Goal: Task Accomplishment & Management: Manage account settings

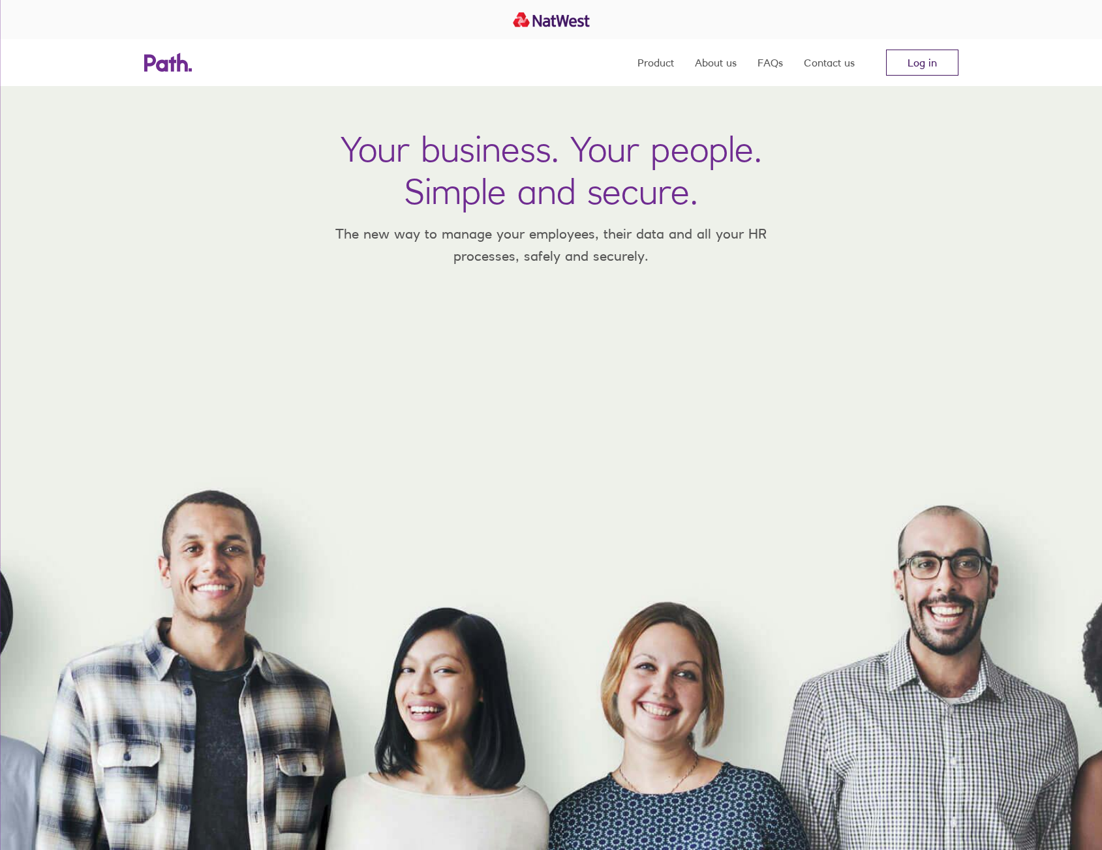
click at [916, 69] on link "Log in" at bounding box center [922, 63] width 72 height 26
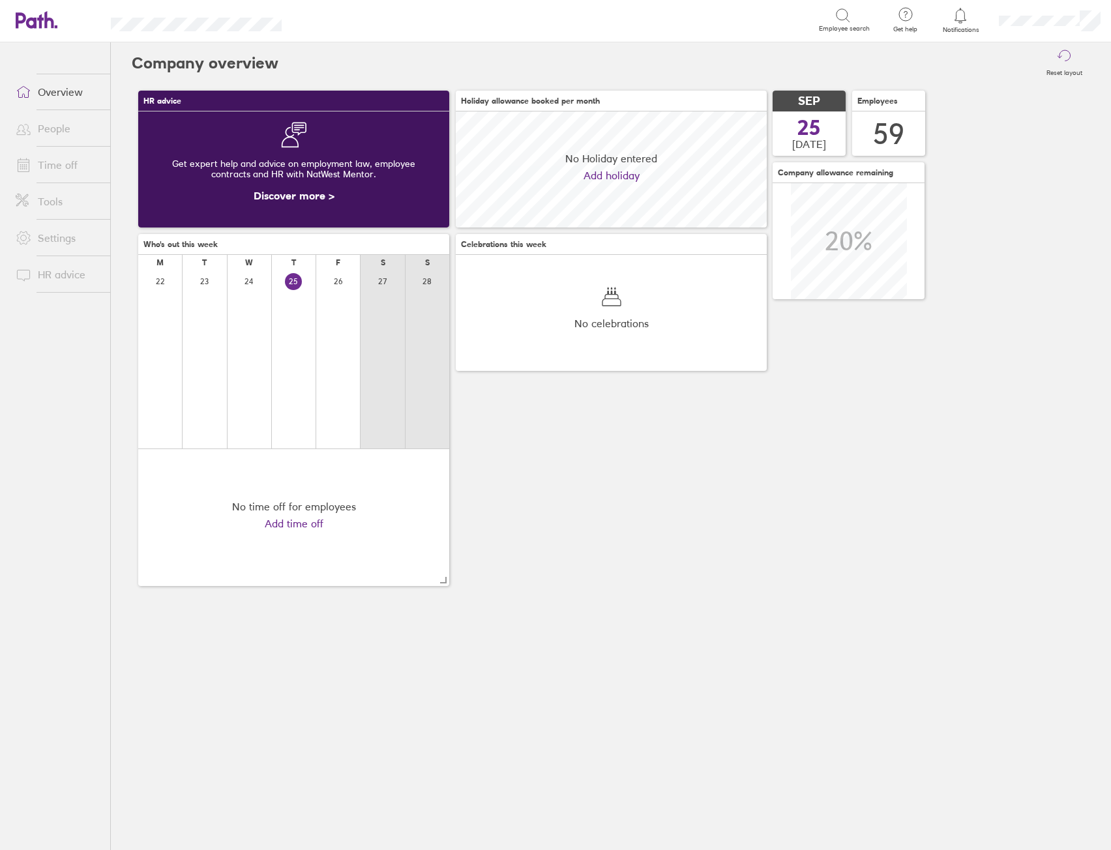
scroll to position [116, 311]
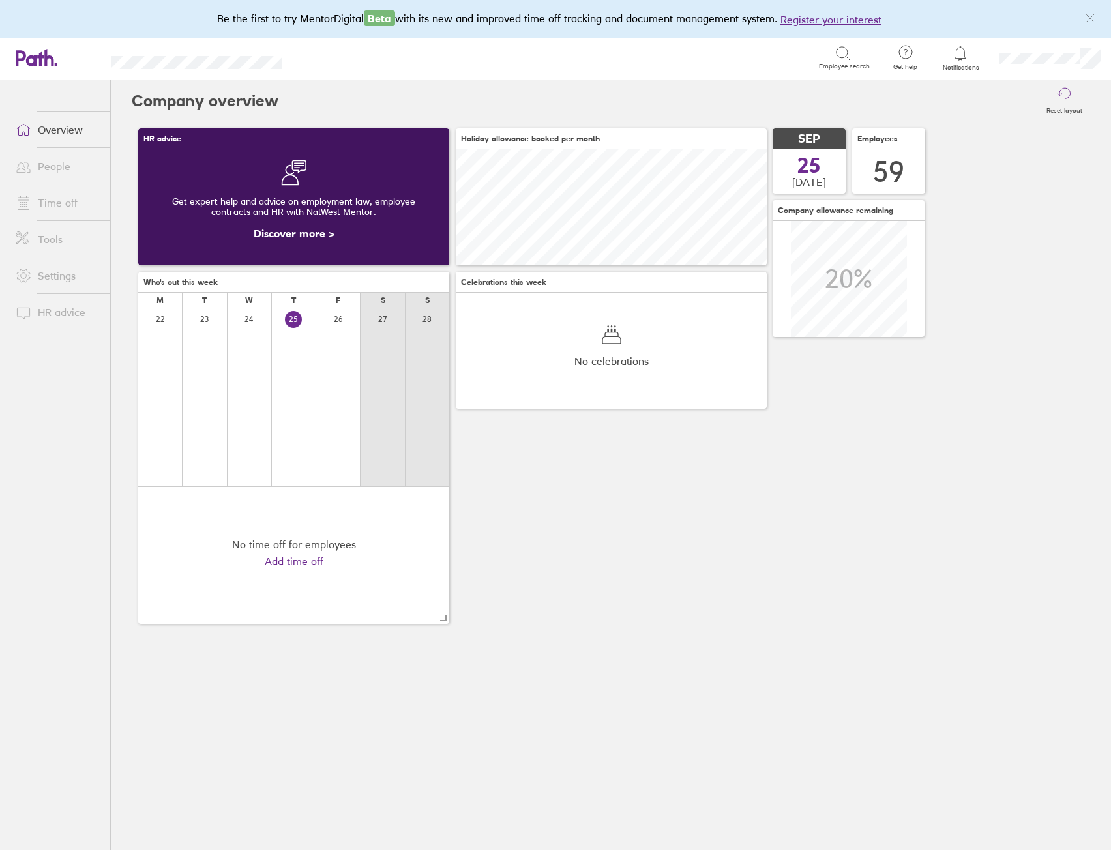
click at [46, 189] on li "Time off" at bounding box center [55, 203] width 110 height 37
click at [49, 200] on link "Time off" at bounding box center [57, 203] width 105 height 26
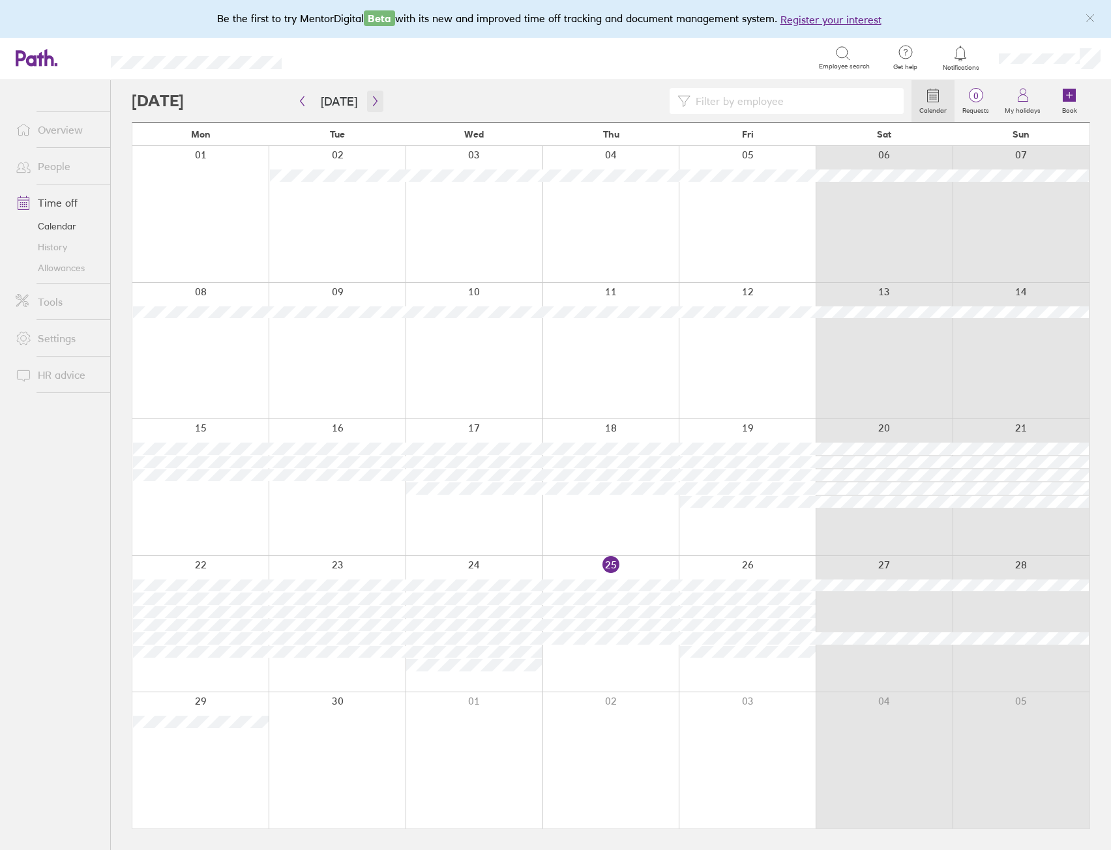
click at [373, 103] on icon "button" at bounding box center [375, 102] width 4 height 10
